Goal: Check status: Check status

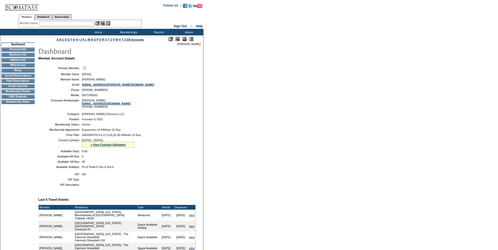
click at [10, 88] on td "Credit Card Info" at bounding box center [17, 86] width 33 height 4
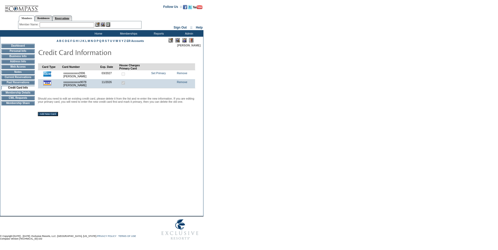
click at [72, 18] on link "Reservations" at bounding box center [62, 18] width 20 height 6
click at [42, 25] on input "text" at bounding box center [49, 24] width 23 height 5
paste input "1736027"
type input "1736027"
click at [66, 25] on img at bounding box center [64, 24] width 4 height 4
